Goal: Task Accomplishment & Management: Use online tool/utility

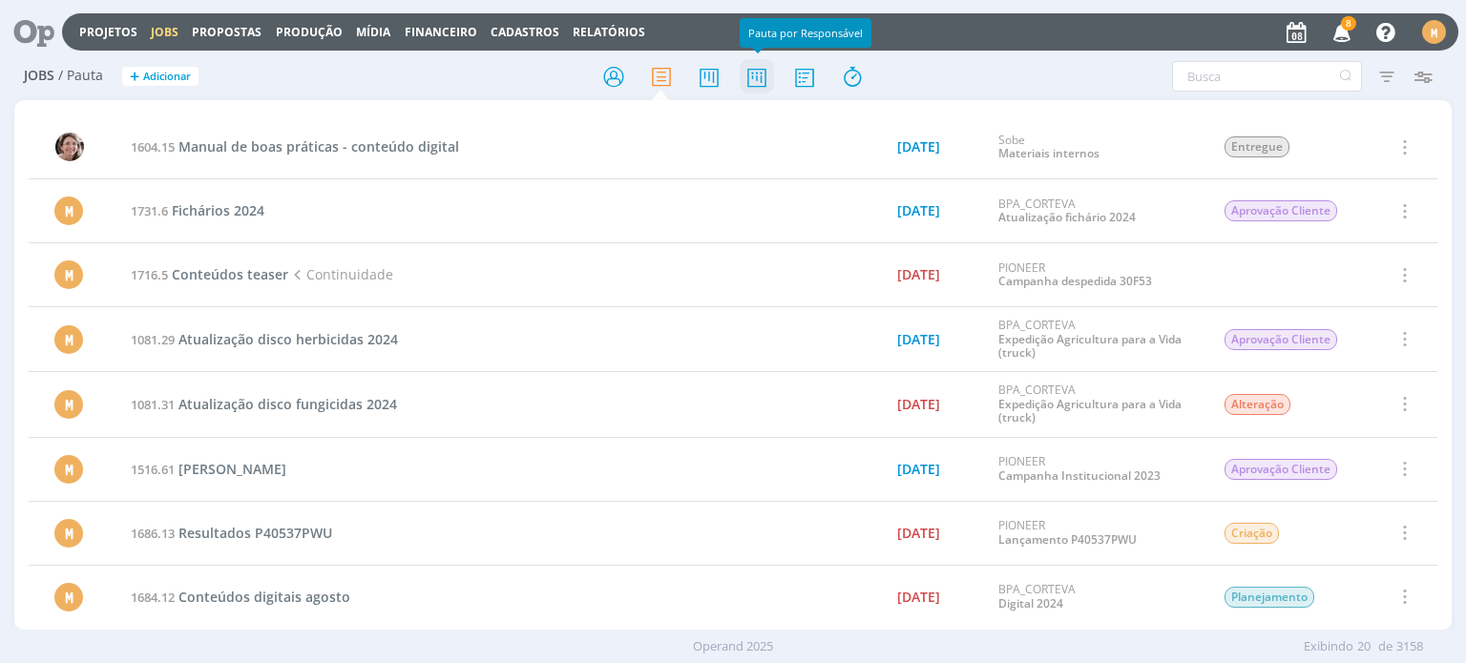
click at [761, 69] on icon at bounding box center [757, 76] width 34 height 37
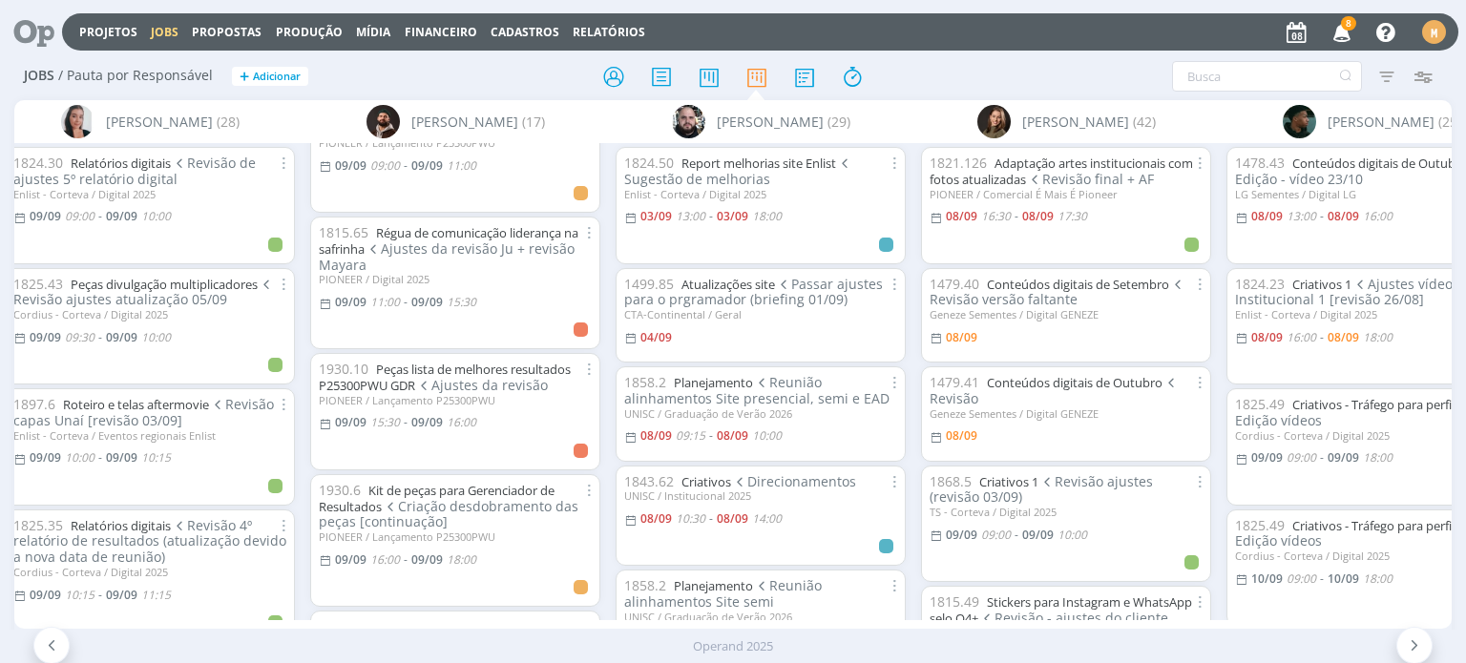
scroll to position [191, 0]
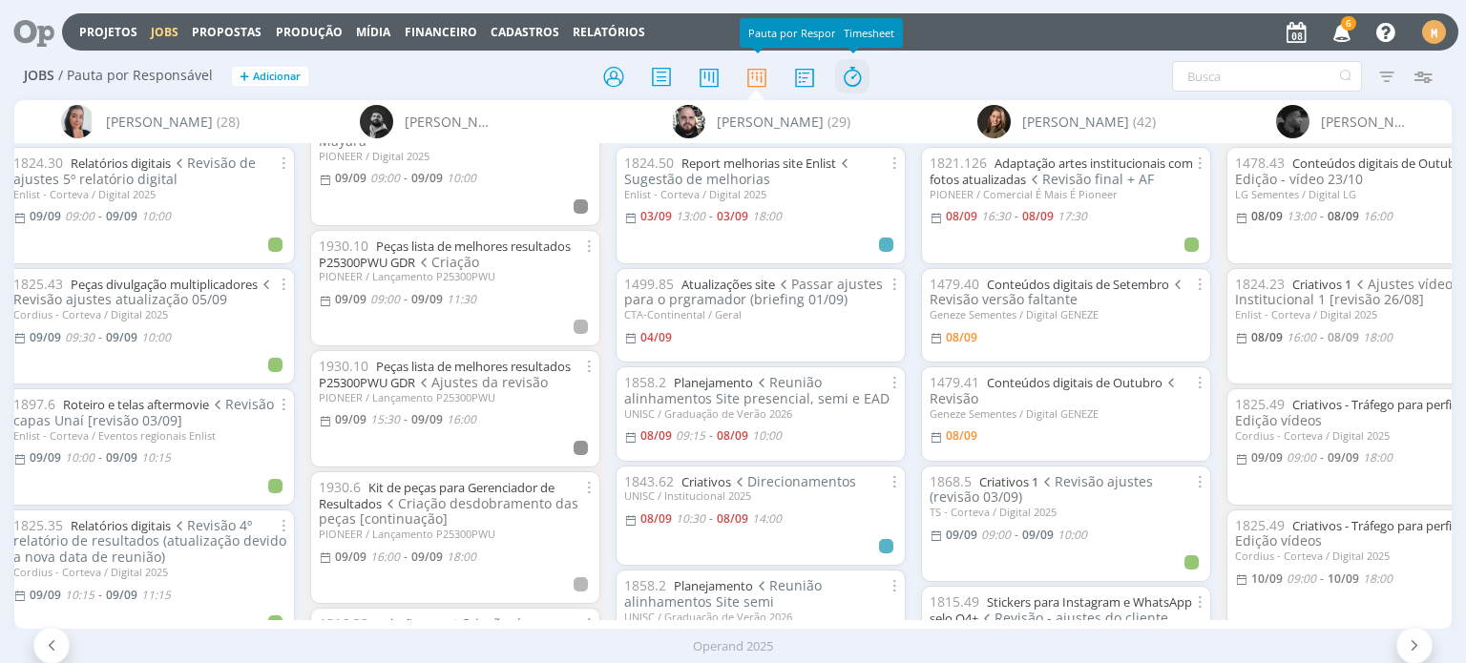
click at [848, 77] on icon at bounding box center [852, 76] width 34 height 37
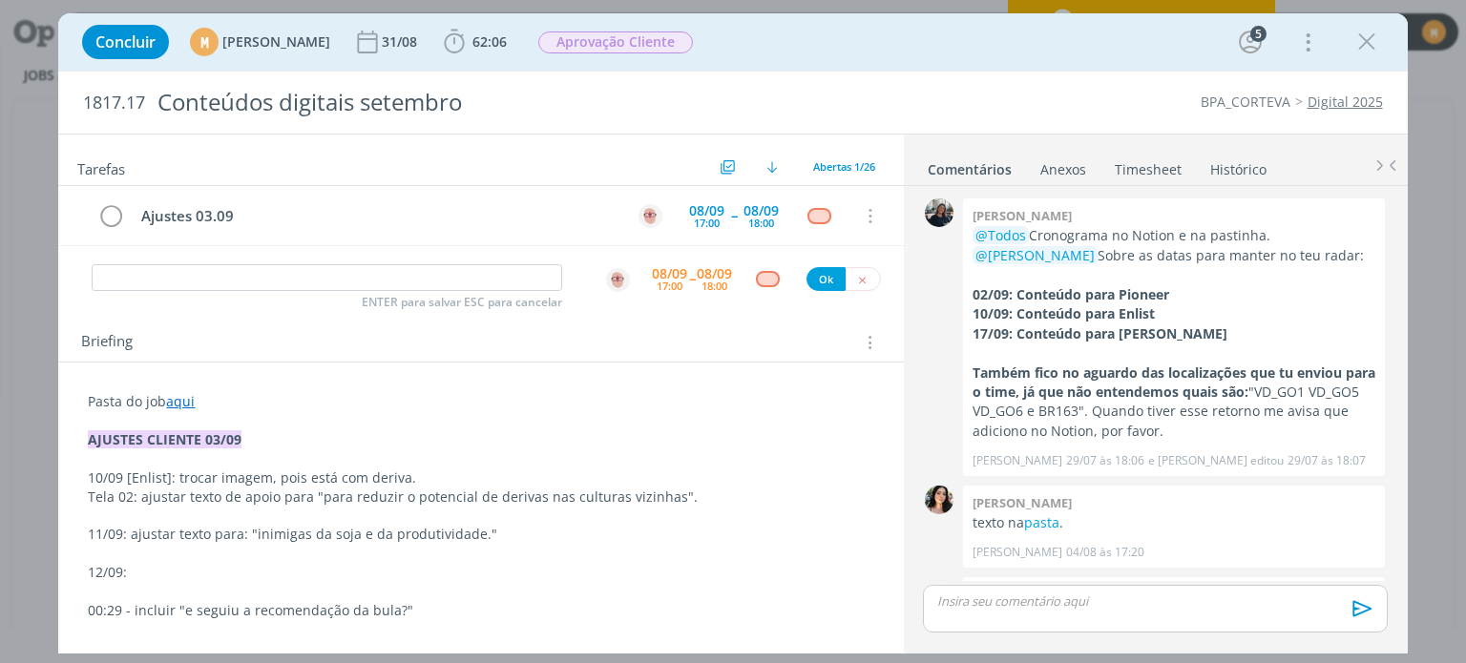
scroll to position [1435, 0]
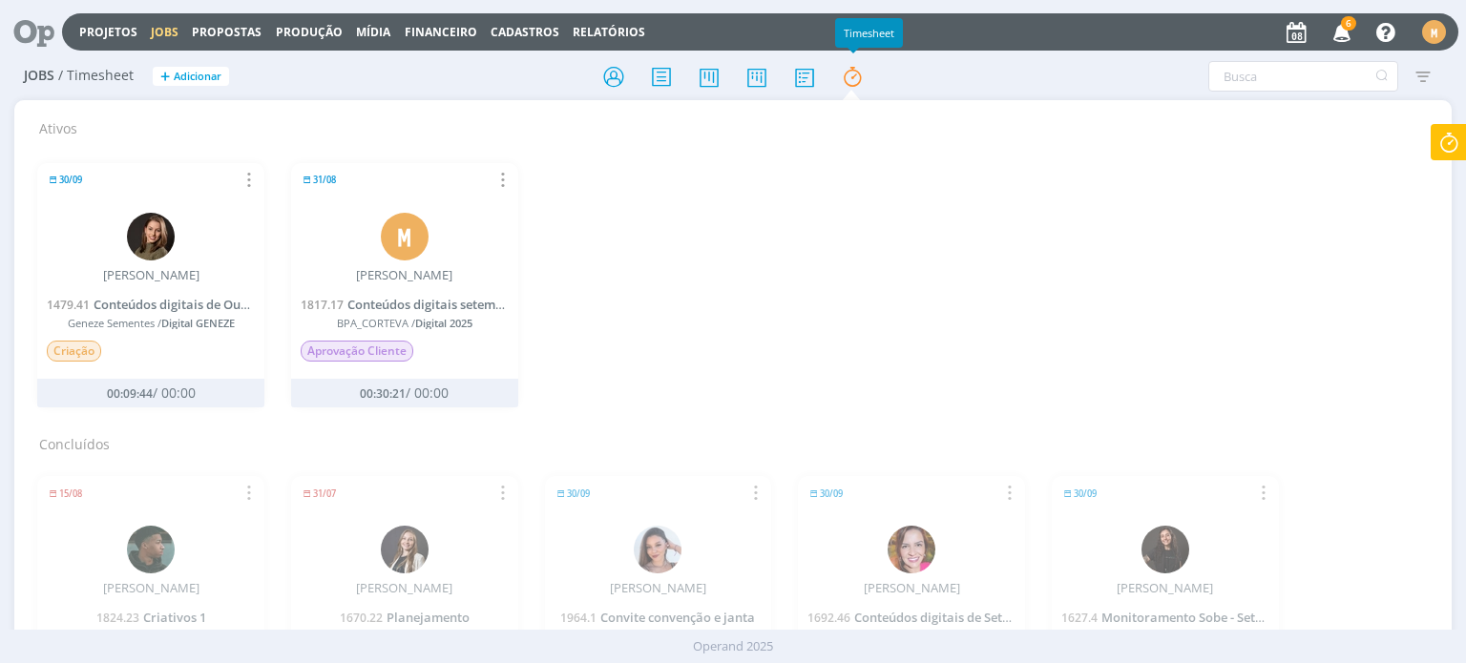
click at [1443, 156] on icon at bounding box center [1449, 142] width 34 height 37
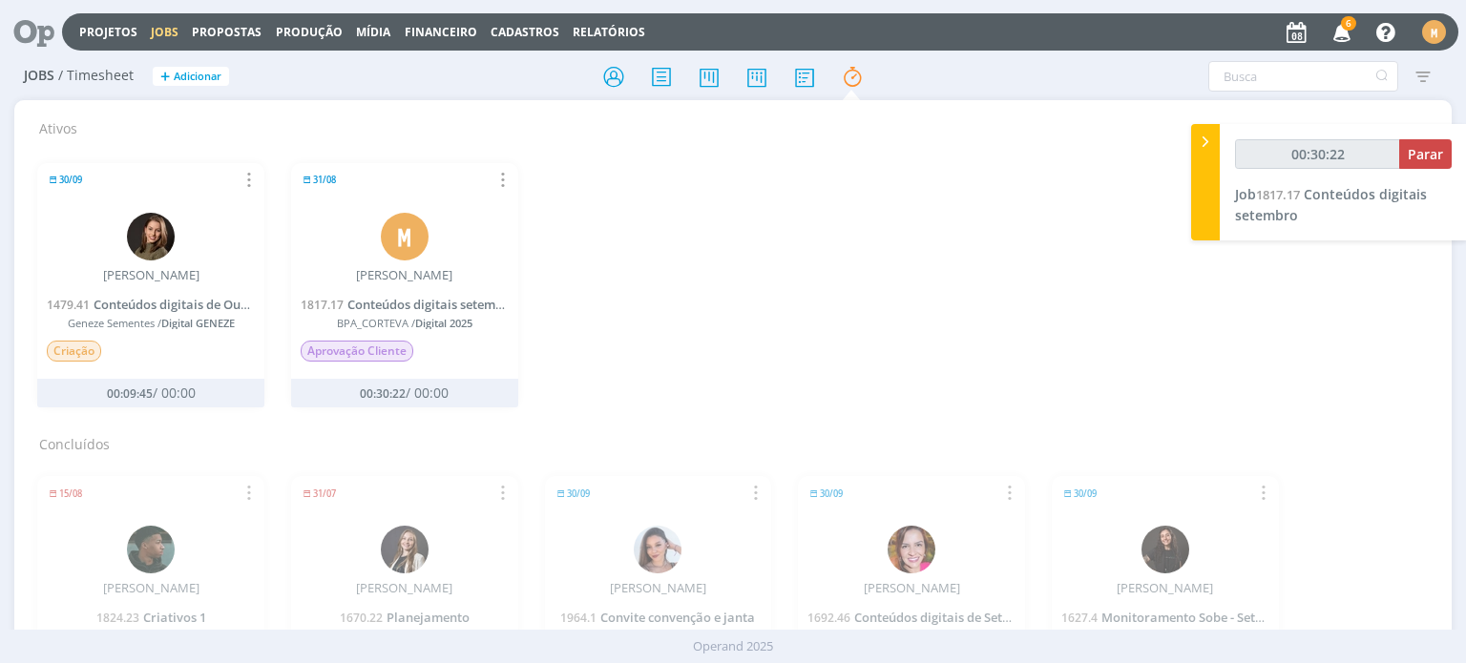
type input "00:30:23"
click at [1419, 156] on span "Parar" at bounding box center [1425, 154] width 35 height 18
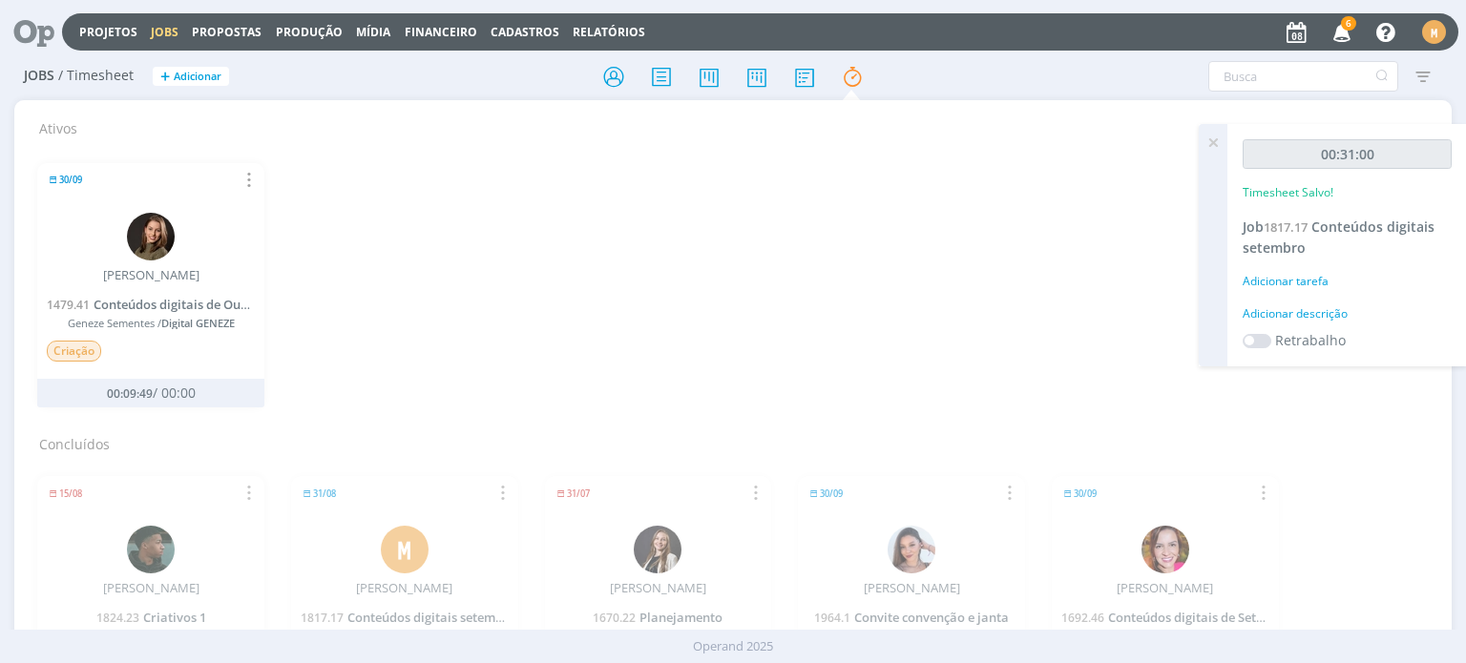
click at [1308, 305] on div "Adicionar descrição" at bounding box center [1347, 313] width 209 height 17
click at [1312, 347] on textarea at bounding box center [1346, 344] width 199 height 68
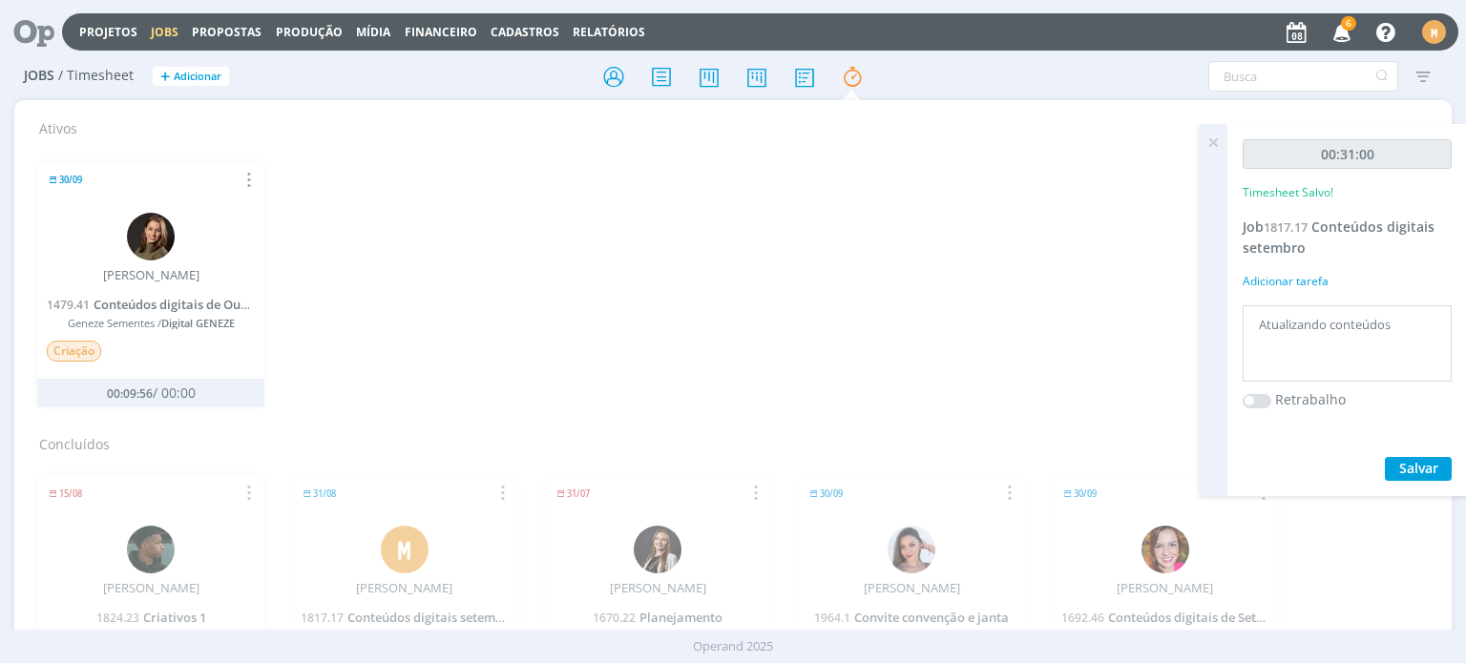
type textarea "Atualizando conteúdos"
click at [1415, 471] on span "Salvar" at bounding box center [1418, 468] width 39 height 18
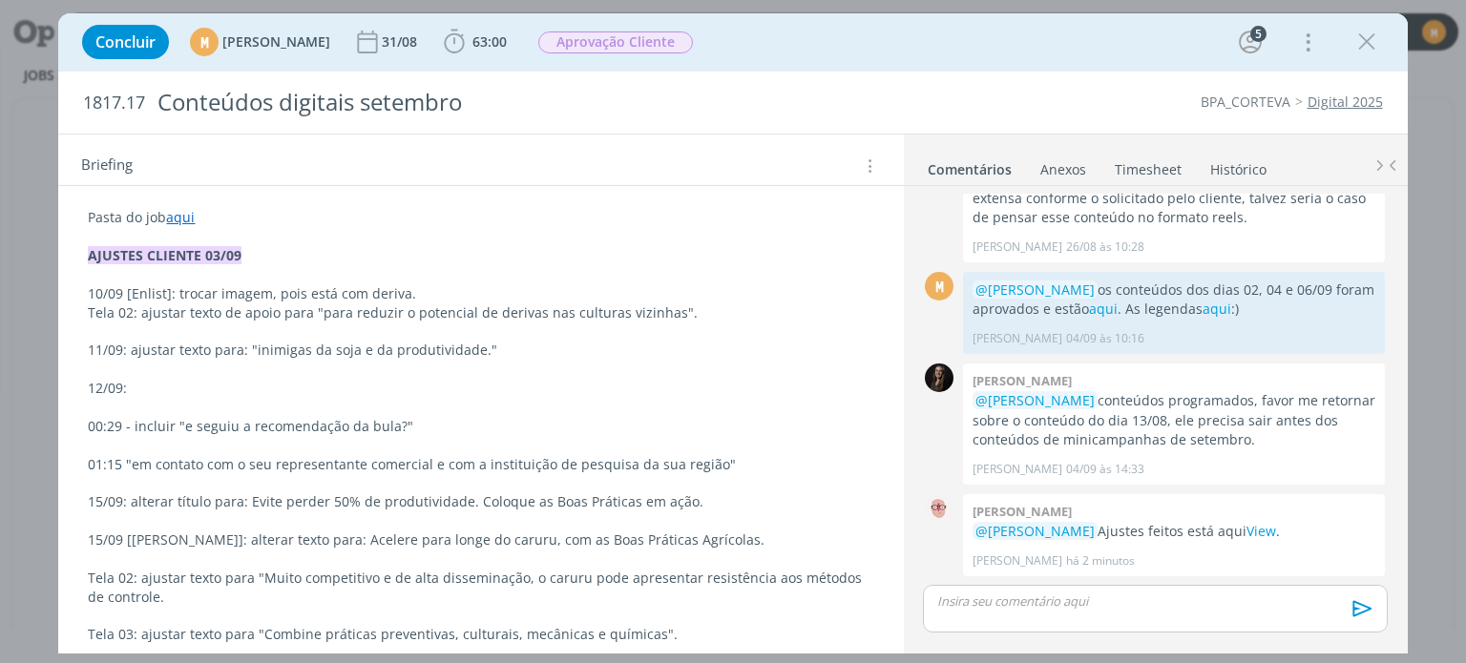
scroll to position [191, 0]
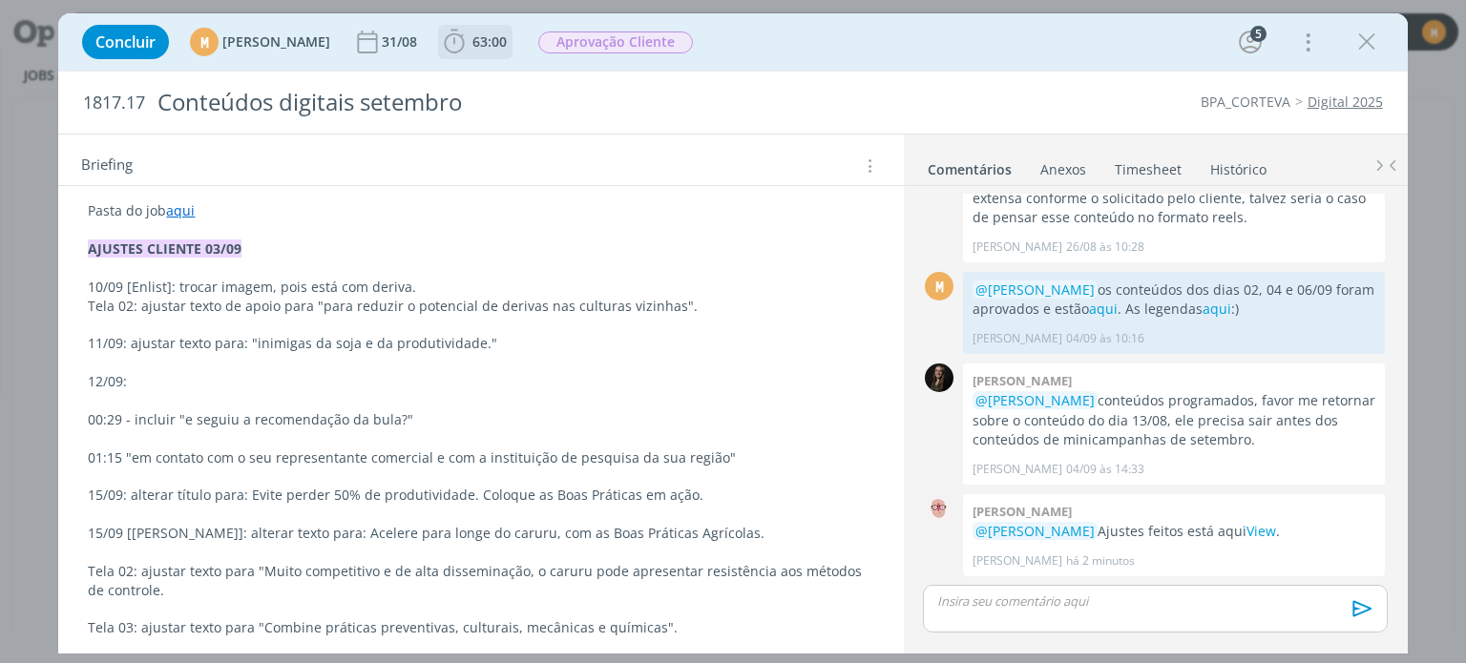
click at [511, 46] on b "63:00" at bounding box center [490, 41] width 42 height 13
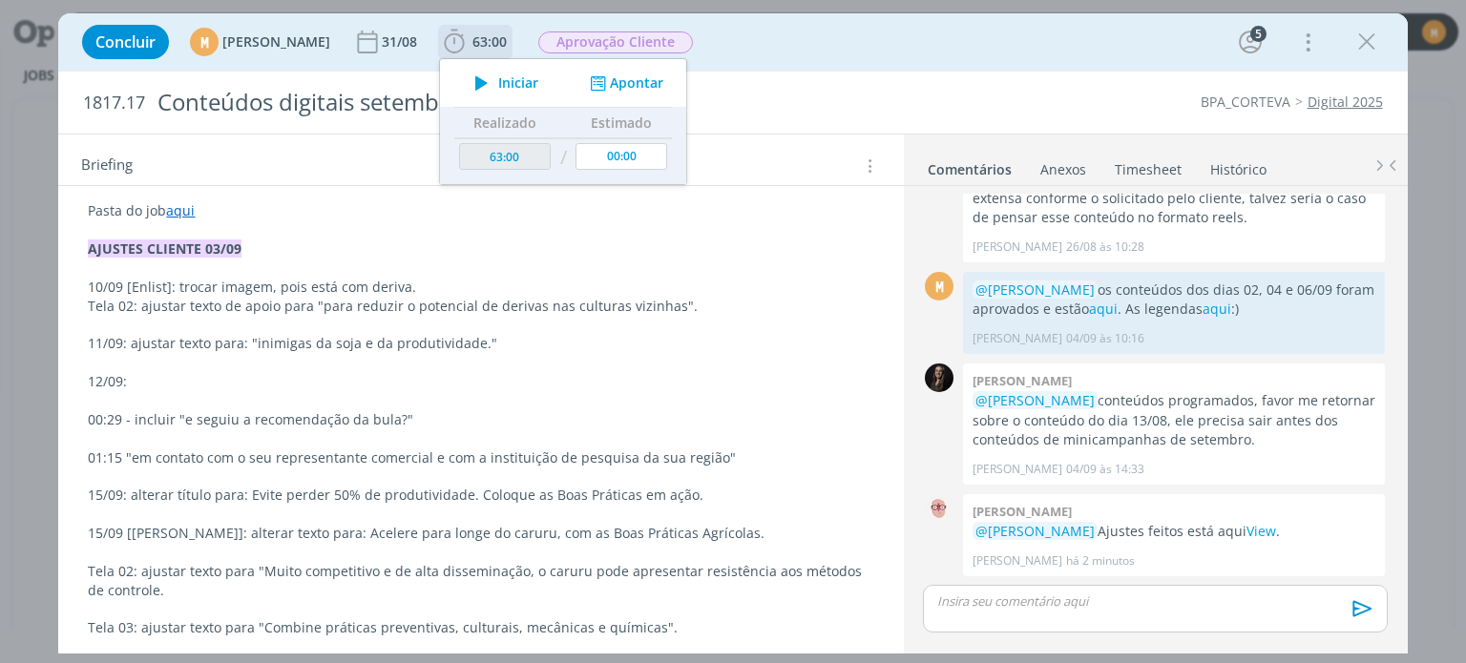
click at [498, 83] on icon "dialog" at bounding box center [481, 83] width 33 height 25
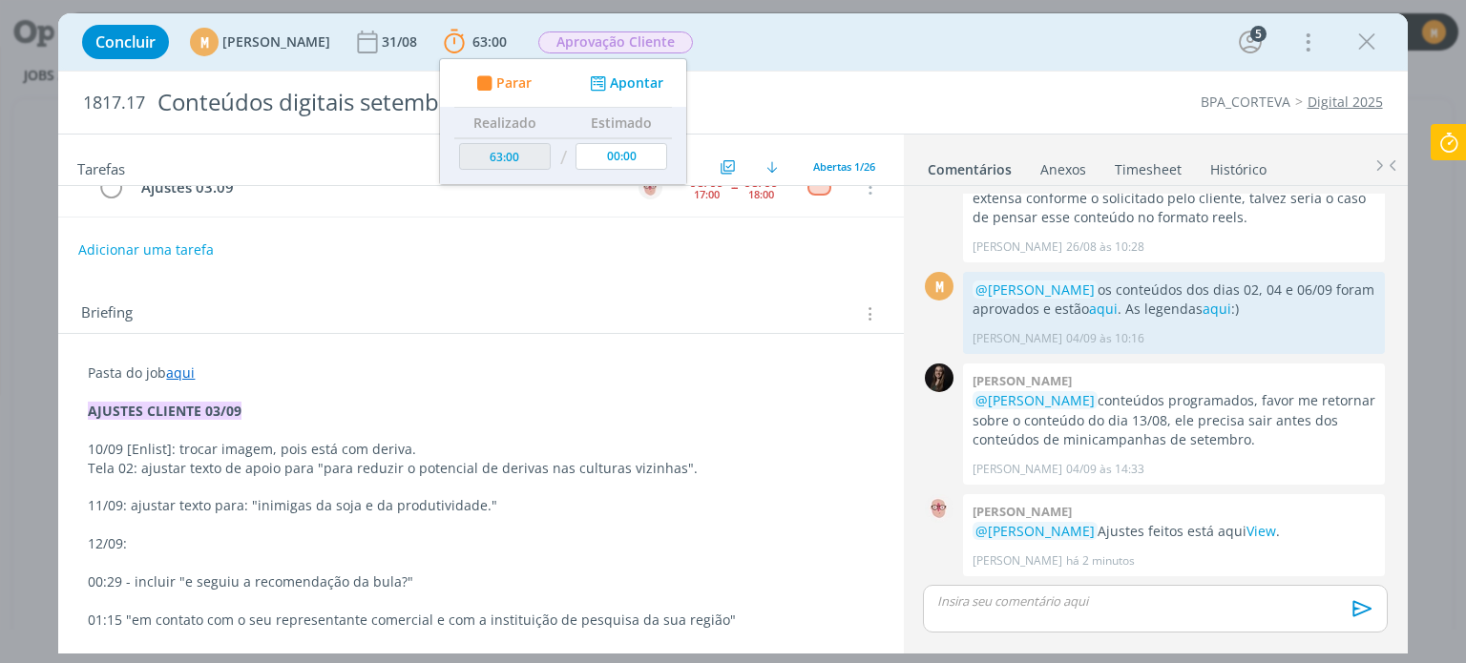
scroll to position [0, 0]
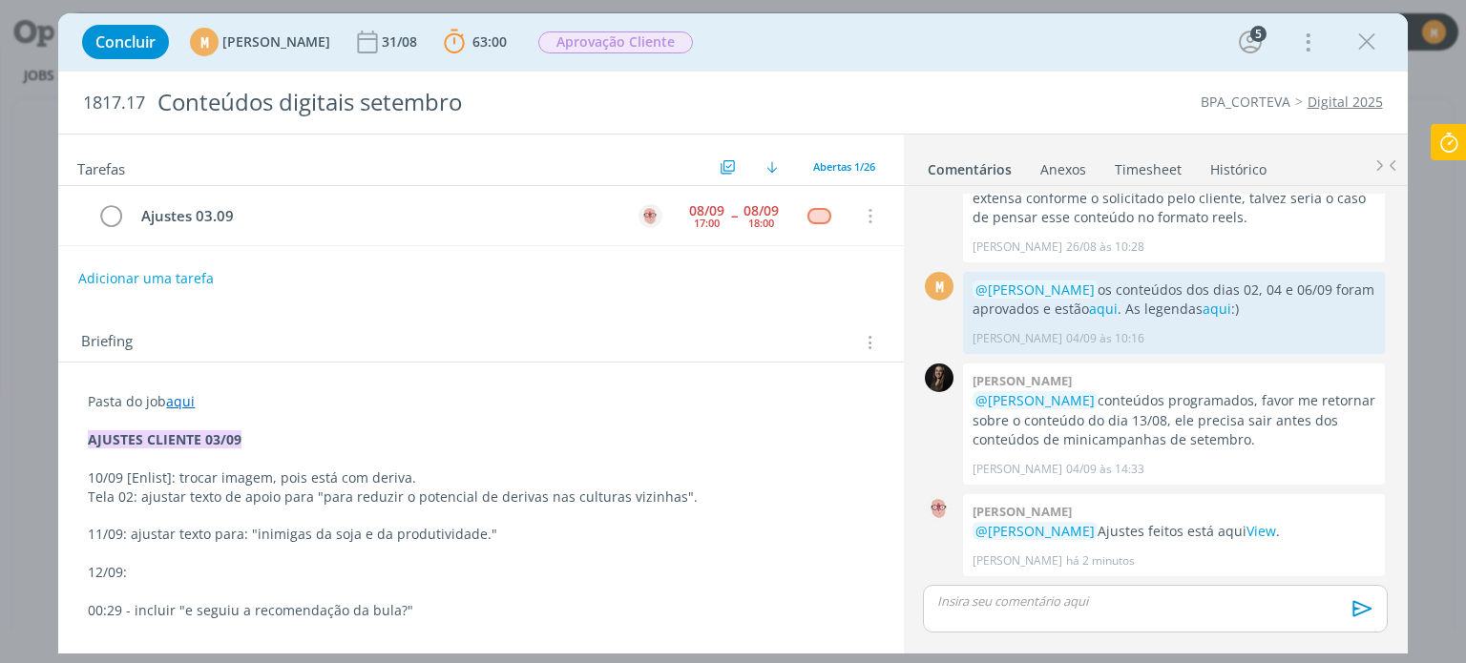
click at [187, 396] on link "aqui" at bounding box center [180, 401] width 29 height 18
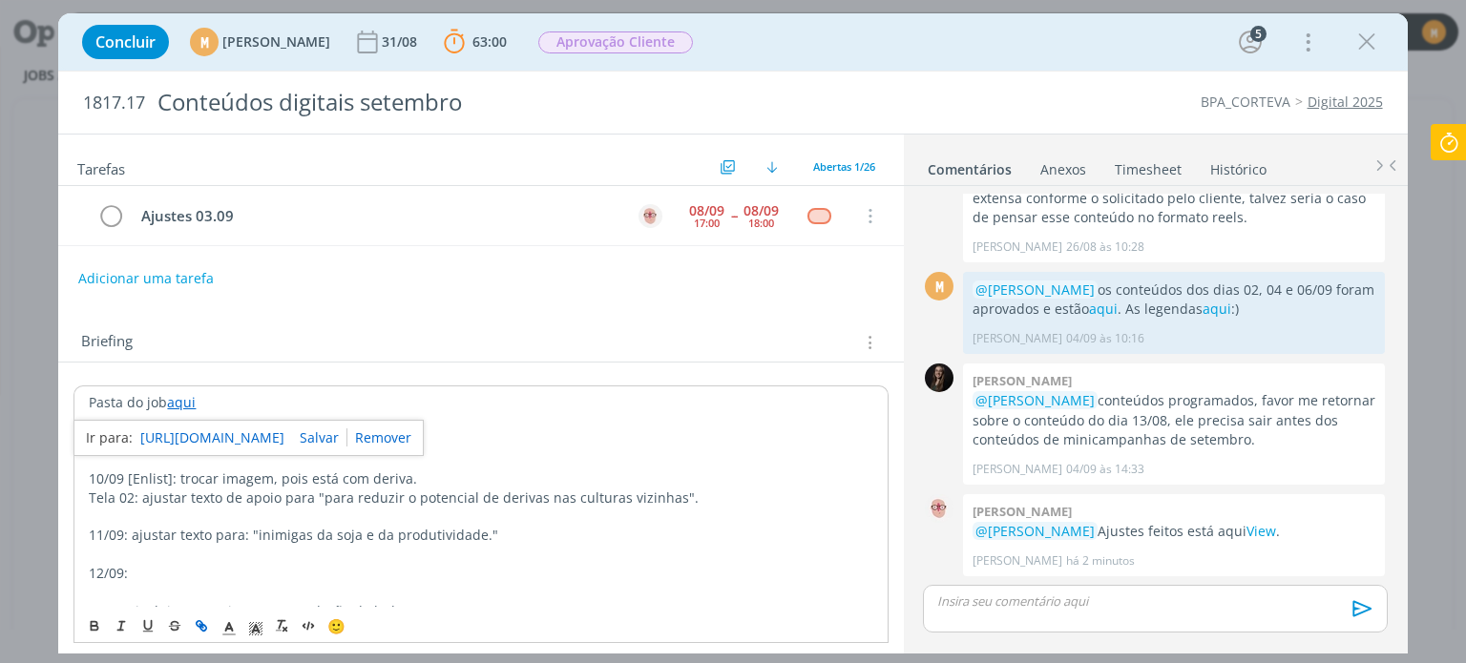
click at [210, 450] on div "https://sobeae.sharepoint.com/:f:/s/SOBEAE/Erde8sEsMBVNlMfhTnBRjMABSWxZ7IZu_Uu0…" at bounding box center [248, 438] width 350 height 36
click at [199, 429] on link "https://sobeae.sharepoint.com/:f:/s/SOBEAE/Erde8sEsMBVNlMfhTnBRjMABSWxZ7IZu_Uu0…" at bounding box center [212, 438] width 144 height 25
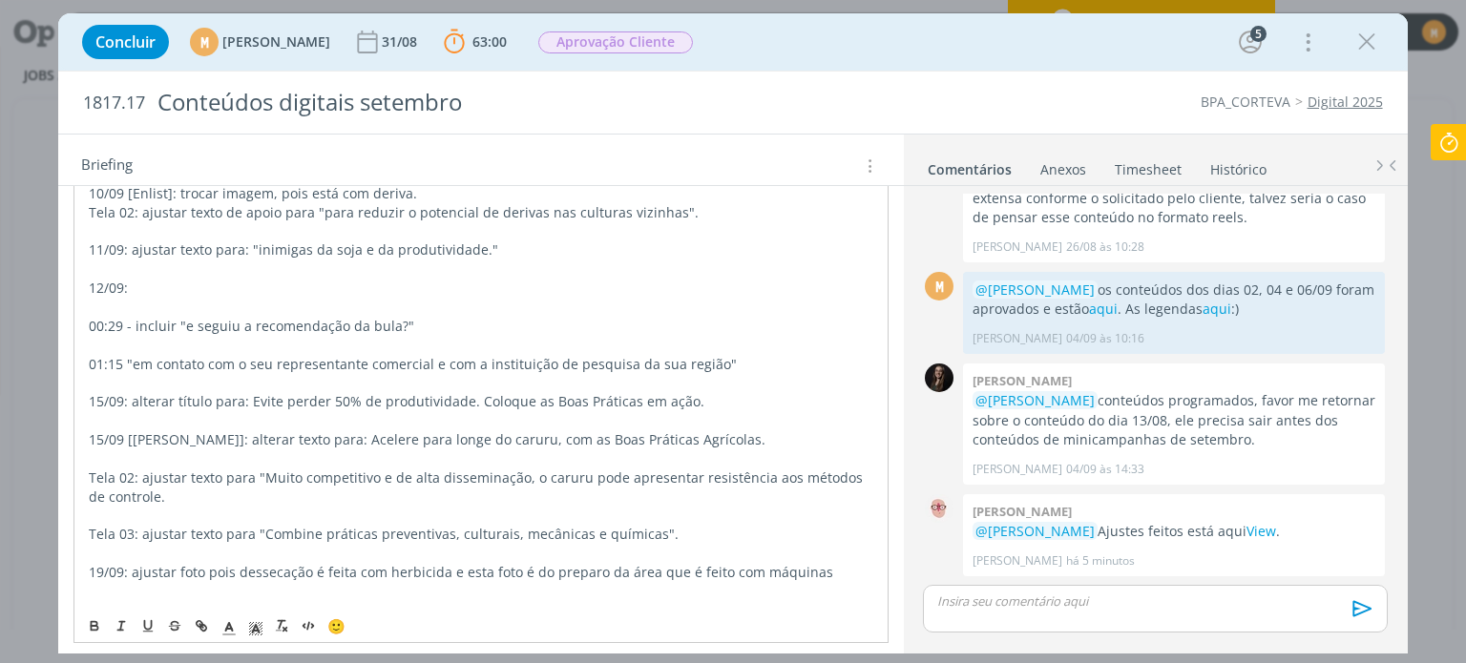
scroll to position [286, 0]
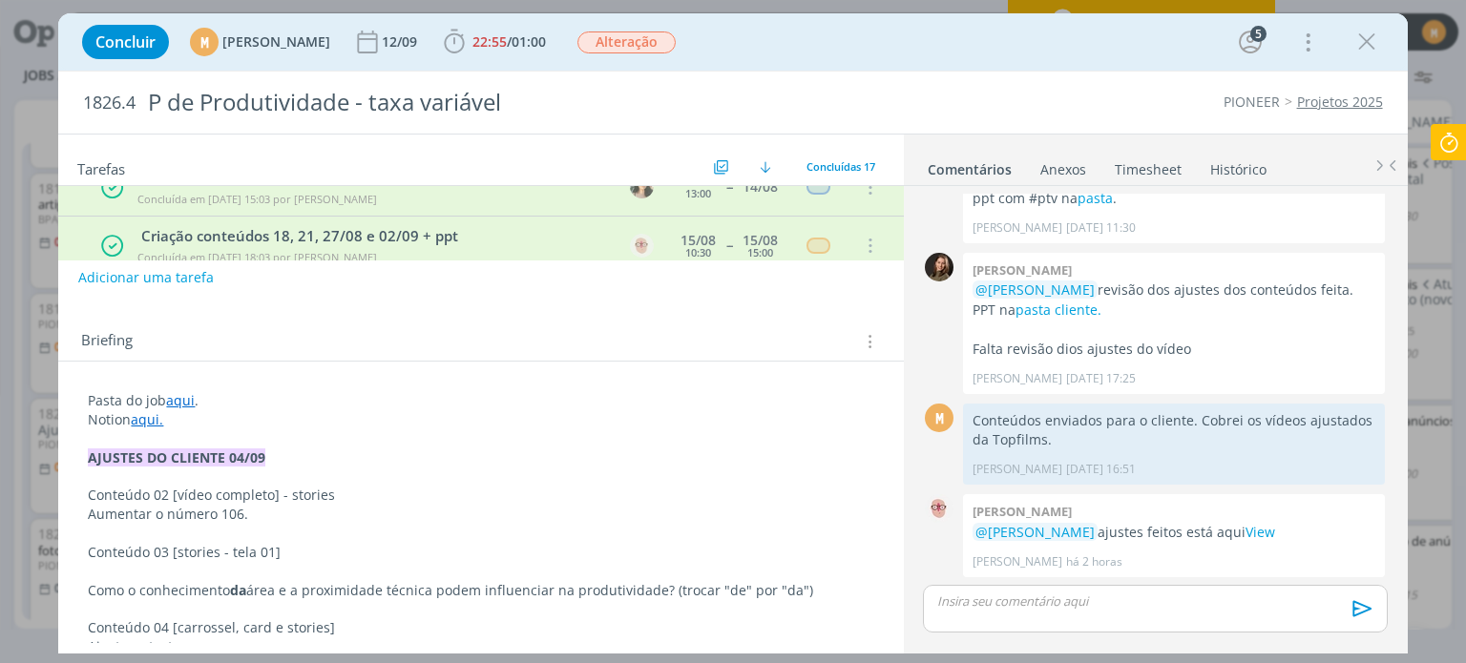
scroll to position [153, 0]
